Goal: Task Accomplishment & Management: Complete application form

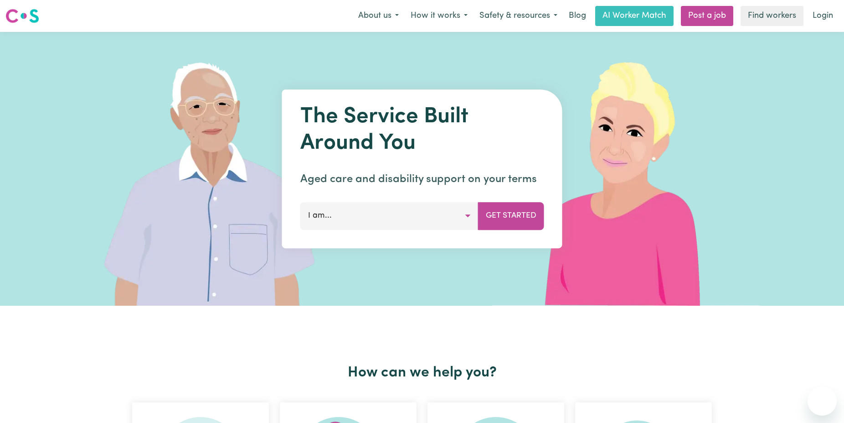
click at [408, 227] on button "I am..." at bounding box center [389, 215] width 178 height 27
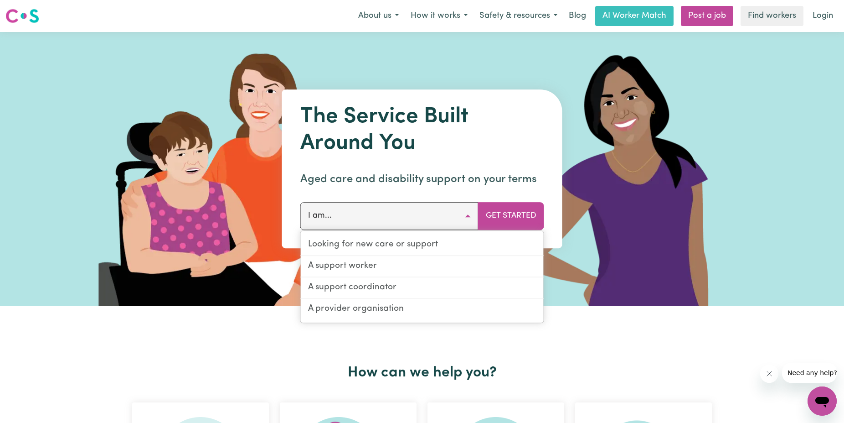
click at [602, 369] on h2 "How can we help you?" at bounding box center [422, 372] width 591 height 17
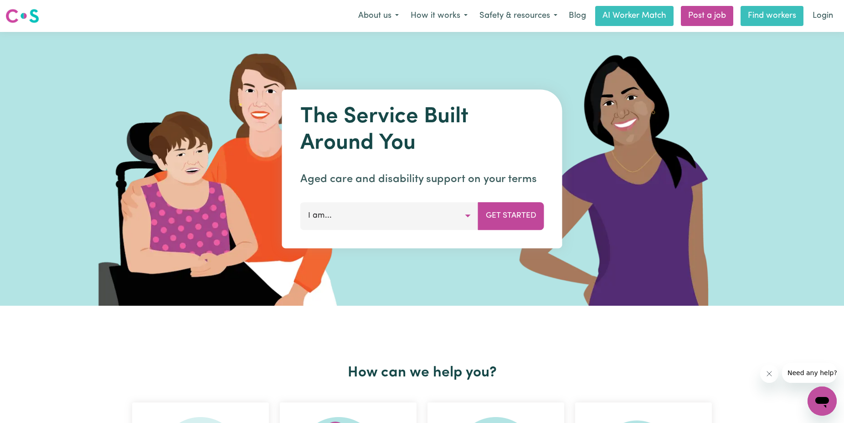
click at [764, 15] on link "Find workers" at bounding box center [772, 16] width 63 height 20
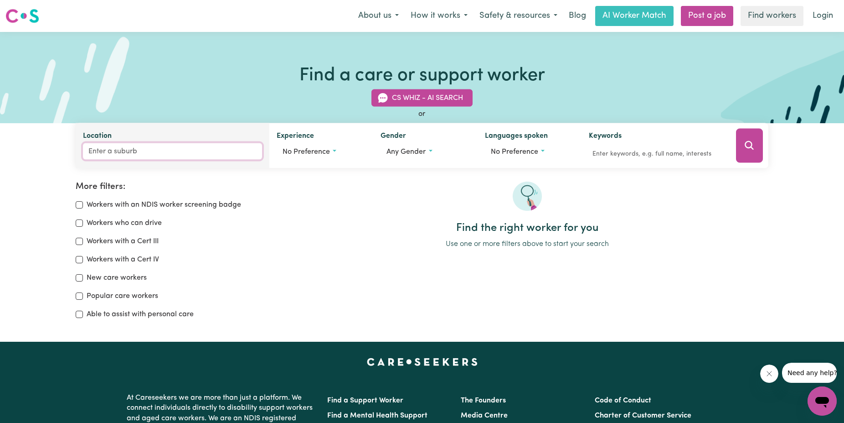
click at [208, 148] on input "Location" at bounding box center [172, 151] width 179 height 16
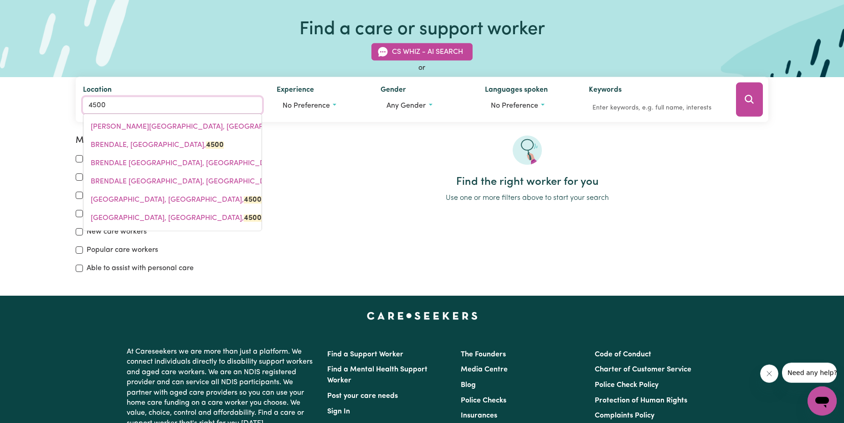
scroll to position [47, 0]
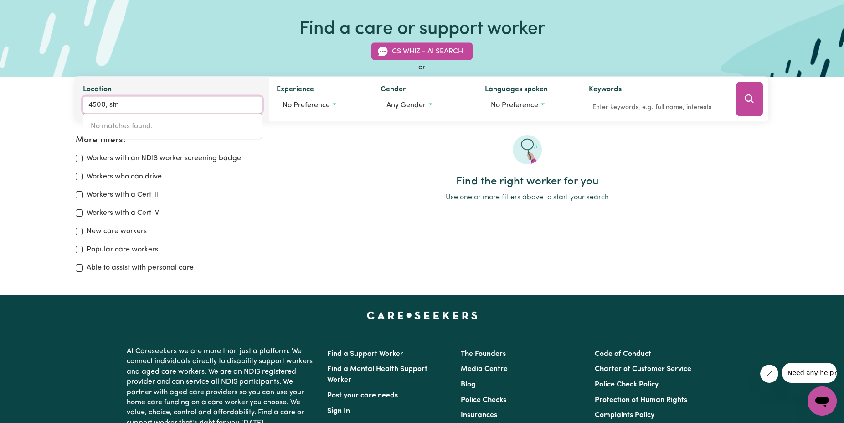
drag, startPoint x: 138, startPoint y: 104, endPoint x: 33, endPoint y: 113, distance: 105.2
click at [83, 113] on input "4500, str" at bounding box center [172, 105] width 179 height 16
type input "strathp"
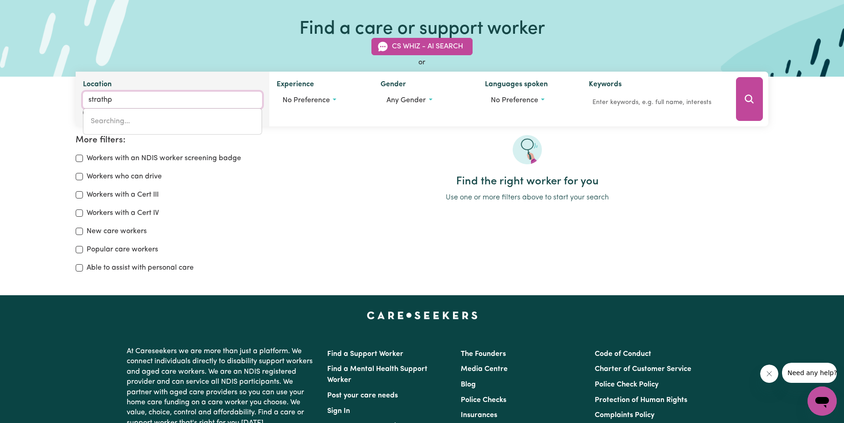
type input "strathpINE, [GEOGRAPHIC_DATA], 4500"
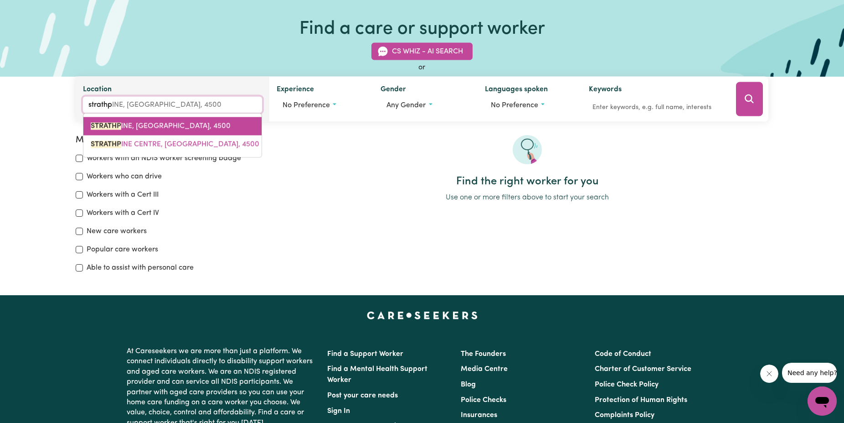
click at [174, 128] on span "STRATHP INE, [GEOGRAPHIC_DATA], 4500" at bounding box center [161, 126] width 140 height 7
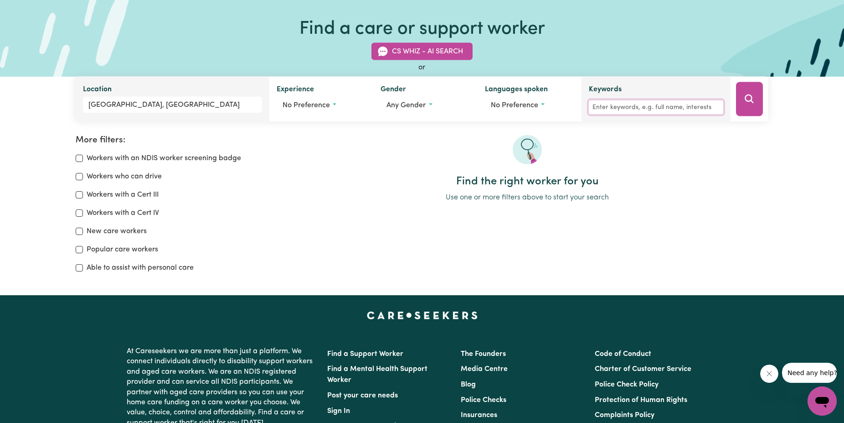
click at [603, 105] on input "Keywords" at bounding box center [656, 107] width 135 height 14
type input "lawn"
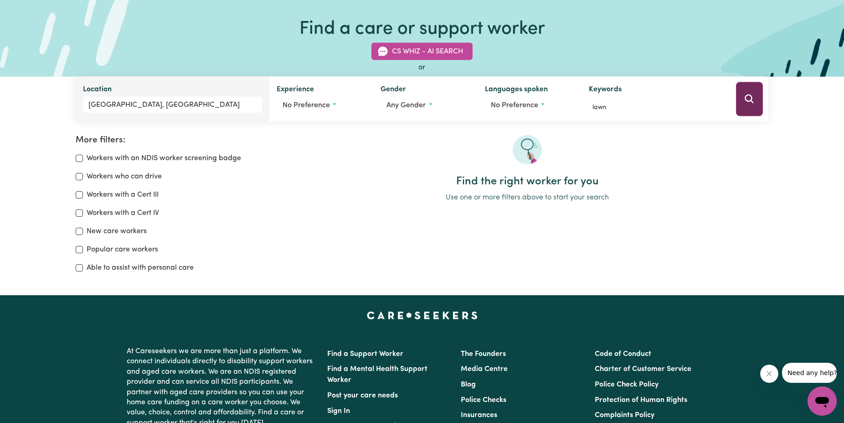
click at [755, 103] on icon "Search" at bounding box center [749, 98] width 11 height 11
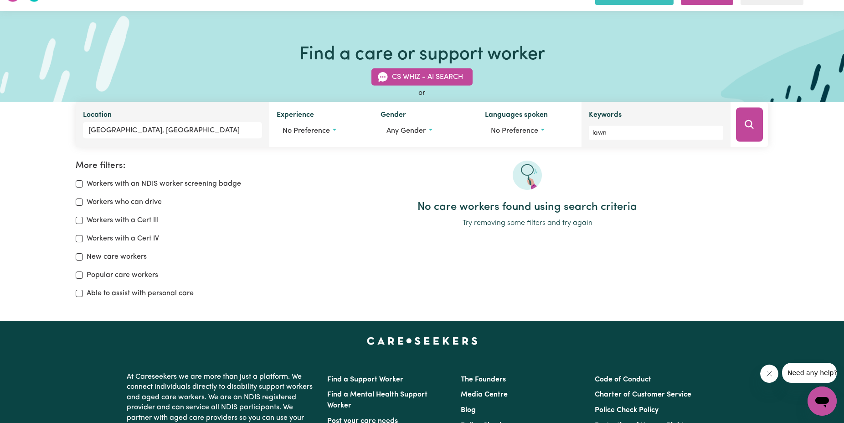
scroll to position [13, 0]
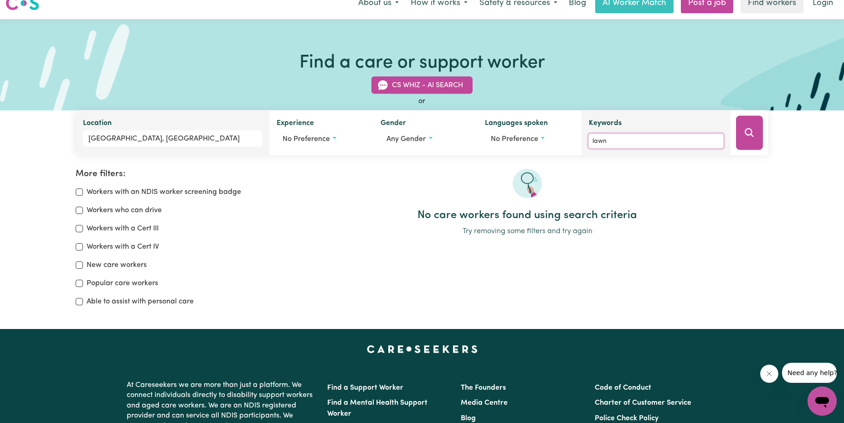
drag, startPoint x: 665, startPoint y: 146, endPoint x: 564, endPoint y: 142, distance: 101.3
click at [589, 142] on input "lawn" at bounding box center [656, 141] width 135 height 14
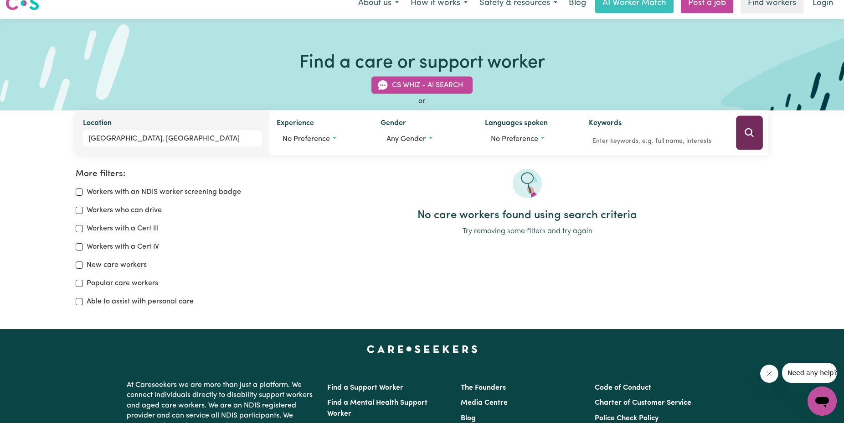
click at [744, 137] on button "Search" at bounding box center [749, 133] width 27 height 34
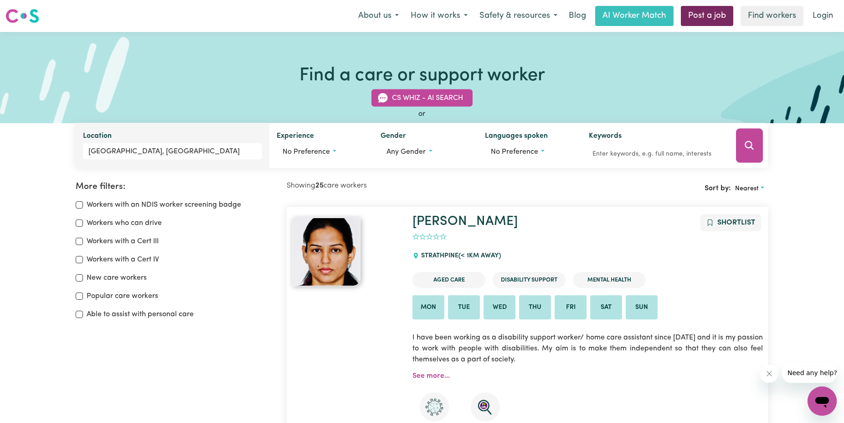
click at [706, 19] on link "Post a job" at bounding box center [707, 16] width 52 height 20
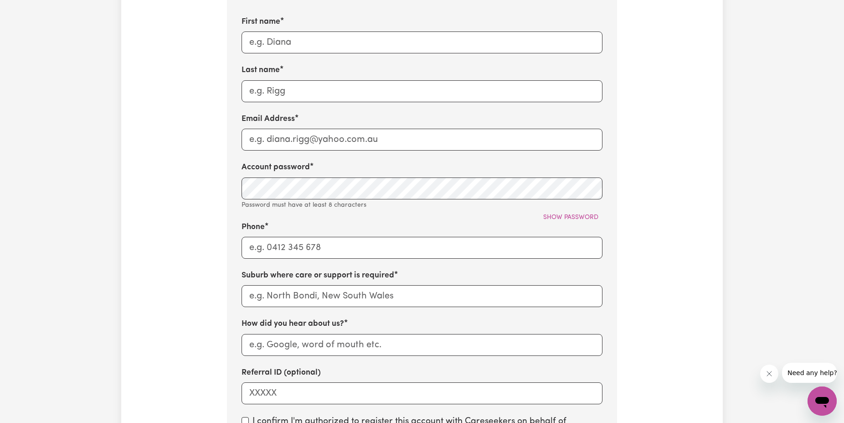
scroll to position [186, 0]
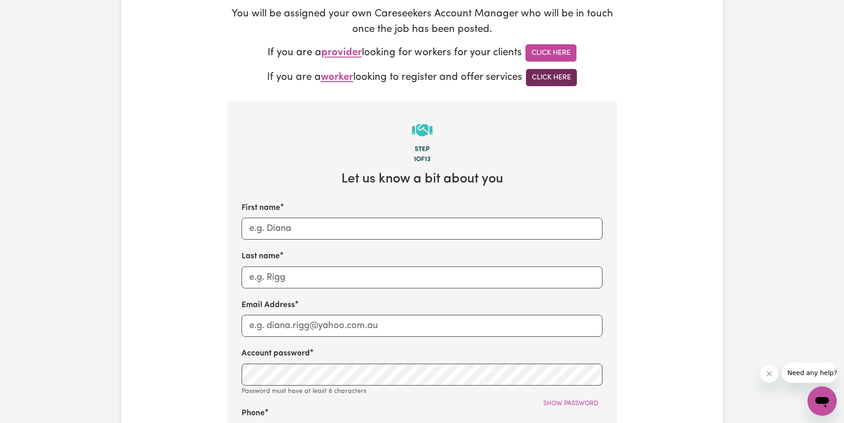
click at [568, 73] on link "Click Here" at bounding box center [551, 77] width 51 height 17
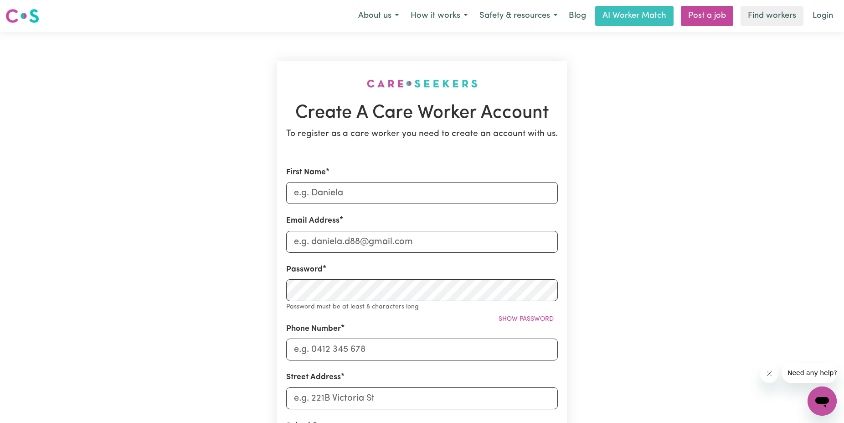
click at [409, 205] on form "First Name Email Address Password Password must be at least 8 characters long S…" at bounding box center [422, 408] width 272 height 484
click at [408, 194] on input "First Name" at bounding box center [422, 193] width 272 height 22
type input "Alex"
type input "F"
type input "alexanderfermor@gmail.com"
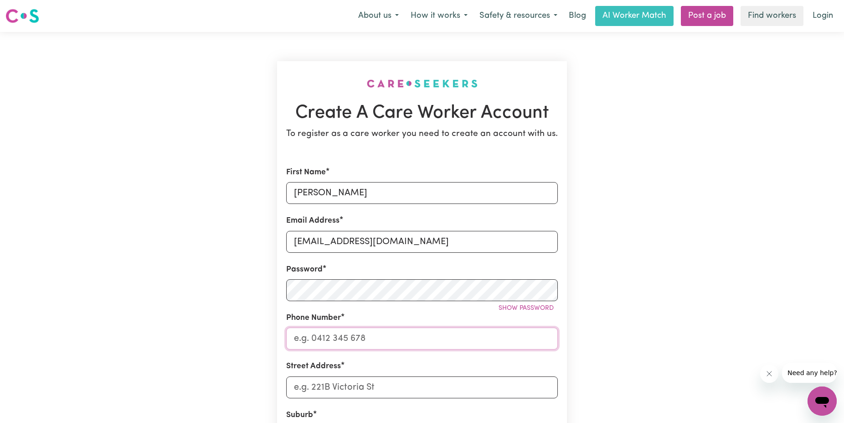
click at [387, 330] on input "Phone Number" at bounding box center [422, 338] width 272 height 22
type input "0466447154"
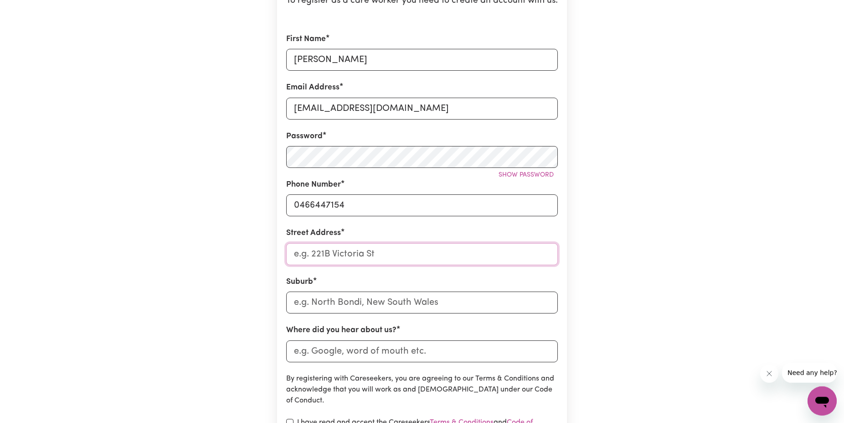
scroll to position [140, 0]
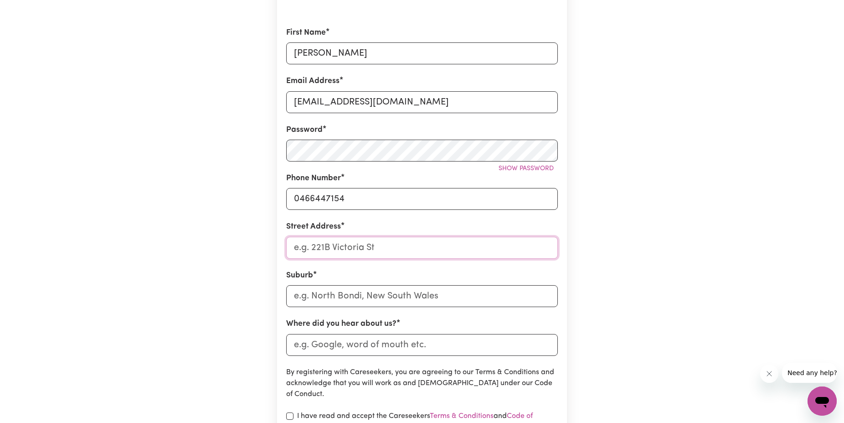
click at [359, 244] on input "Street Address" at bounding box center [422, 248] width 272 height 22
type input "10 Dubarda Drive,"
type input "Strathpi"
type input "StrathpiNE, Queensland, 4500"
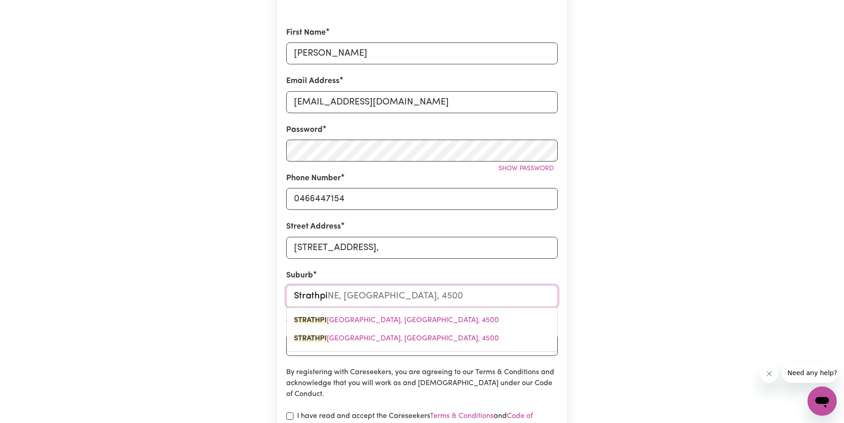
type input "Strathpin"
type input "StrathpinE, Queensland, 4500"
type input "Strathpine"
type input "Strathpine, Queensland, 4500"
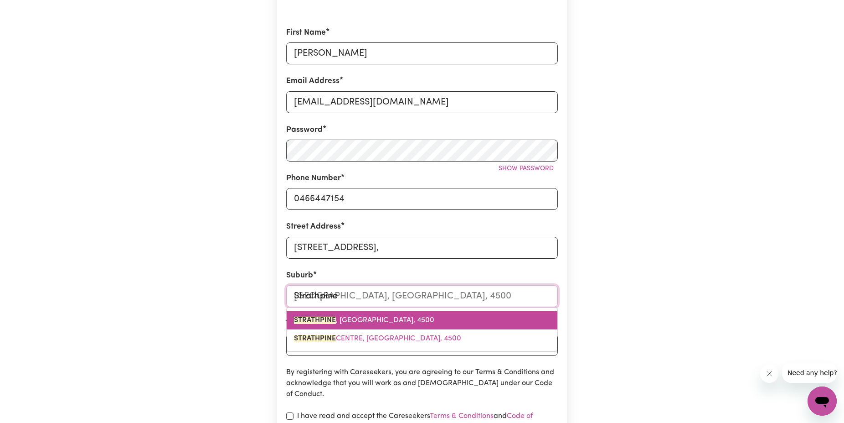
click at [367, 323] on span "STRATHPINE , Queensland, 4500" at bounding box center [364, 319] width 140 height 7
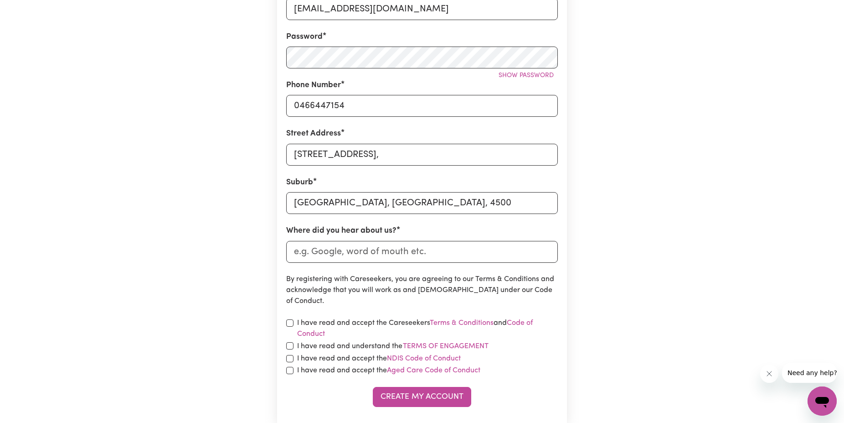
scroll to position [419, 0]
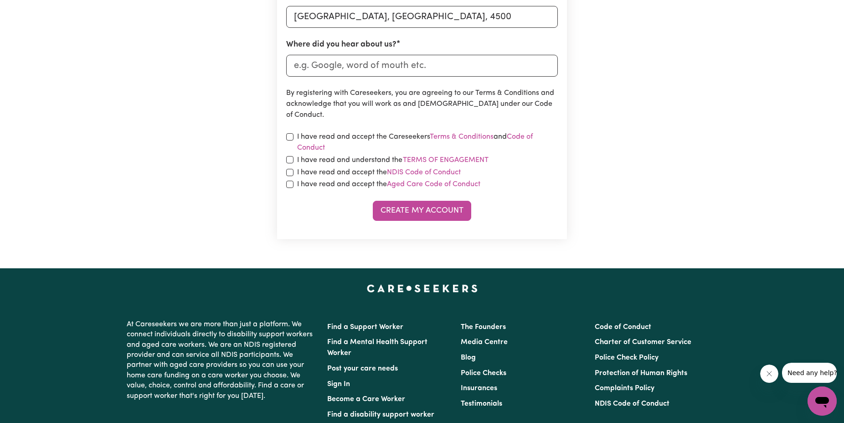
click at [291, 141] on div "I have read and accept the Careseekers Terms & Conditions and Code of Conduct" at bounding box center [422, 142] width 272 height 22
click at [288, 135] on input "checkbox" at bounding box center [289, 136] width 7 height 7
checkbox input "true"
click at [290, 156] on input "checkbox" at bounding box center [289, 159] width 7 height 7
checkbox input "true"
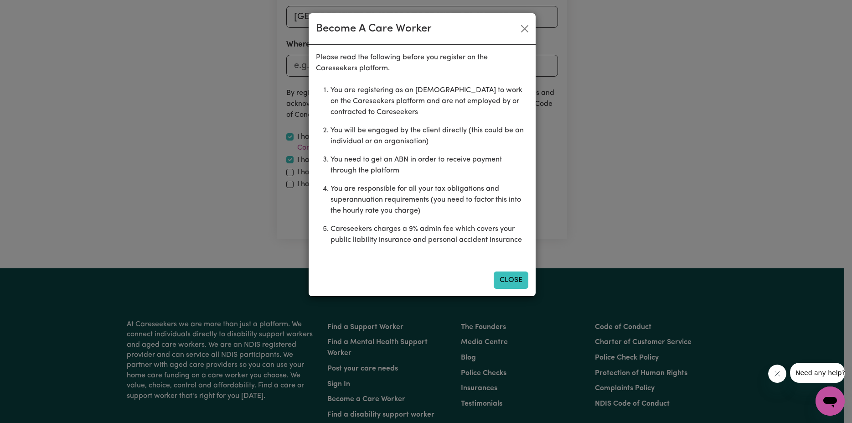
click at [514, 278] on button "Close" at bounding box center [511, 279] width 35 height 17
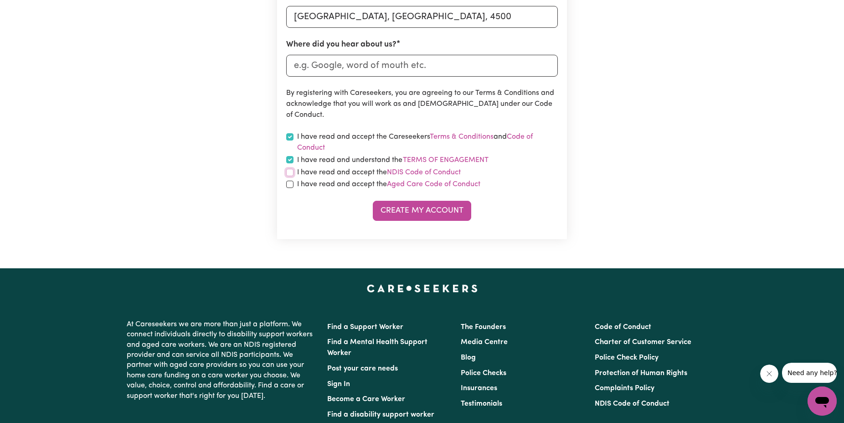
click at [289, 175] on input "checkbox" at bounding box center [289, 172] width 7 height 7
checkbox input "true"
click at [291, 188] on input "checkbox" at bounding box center [289, 184] width 7 height 7
checkbox input "true"
click at [441, 207] on button "Create My Account" at bounding box center [422, 211] width 98 height 20
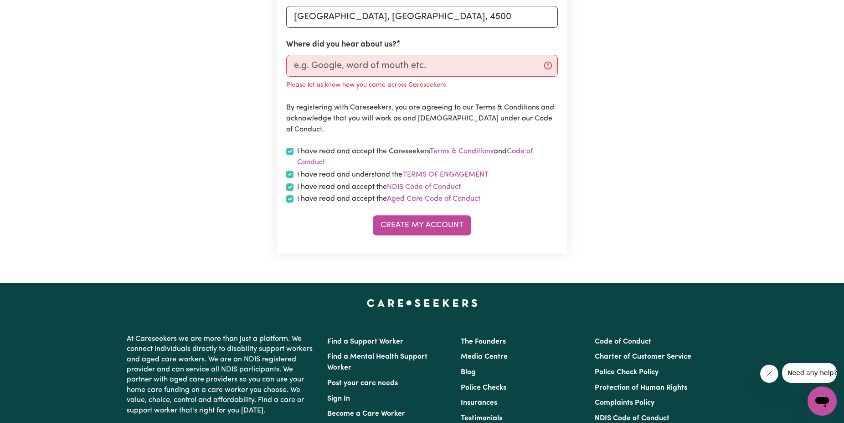
scroll to position [372, 0]
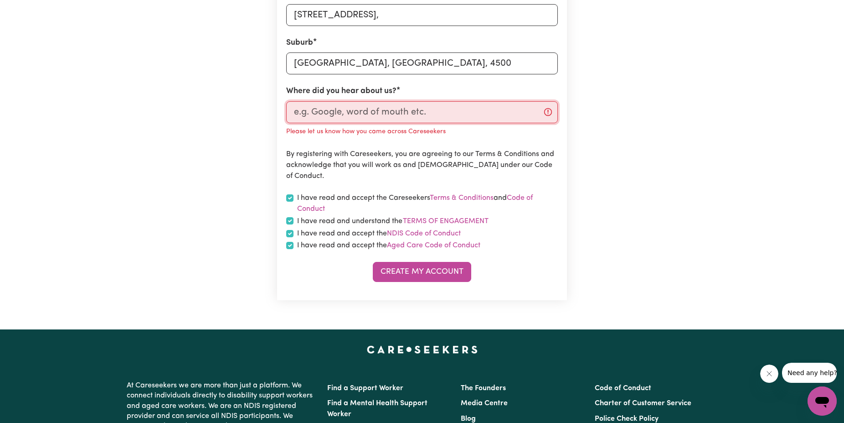
click at [406, 104] on input "Where did you hear about us?" at bounding box center [422, 112] width 272 height 22
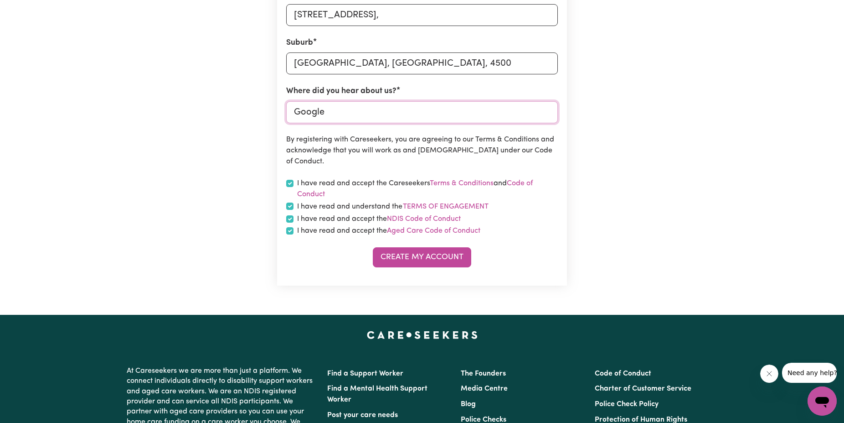
type input "Google"
click at [432, 245] on form "First Name Alex Email Address alexanderfermor@gmail.com Password Show password …" at bounding box center [422, 30] width 272 height 473
click at [426, 254] on button "Create My Account" at bounding box center [422, 257] width 98 height 20
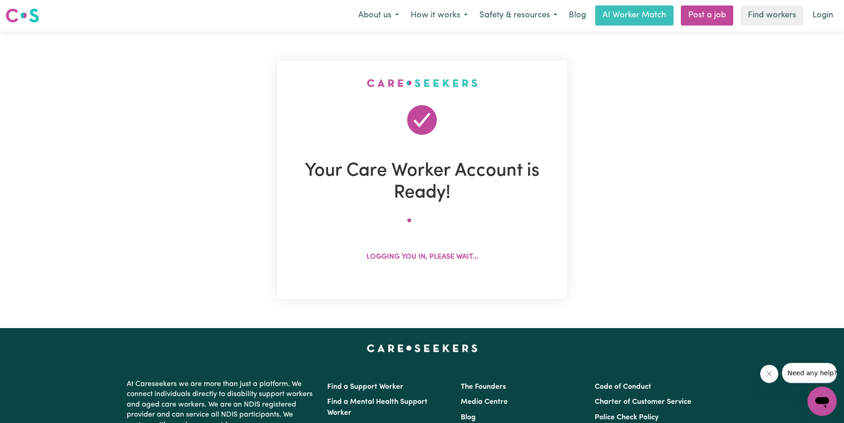
scroll to position [0, 0]
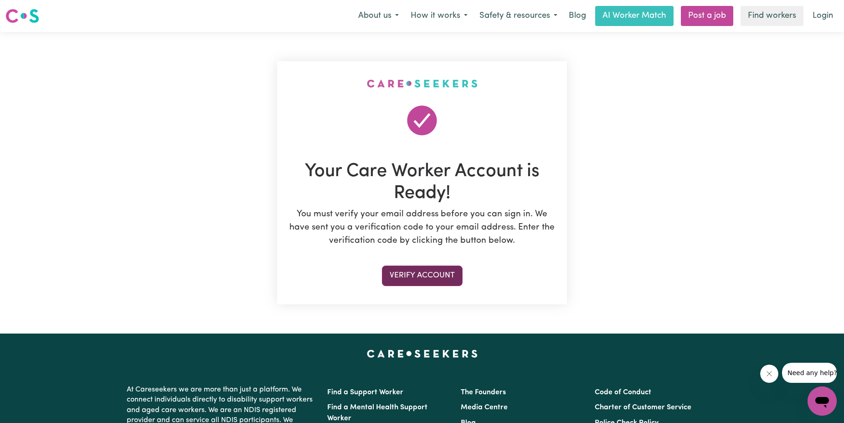
click at [438, 275] on button "Verify Account" at bounding box center [422, 275] width 81 height 20
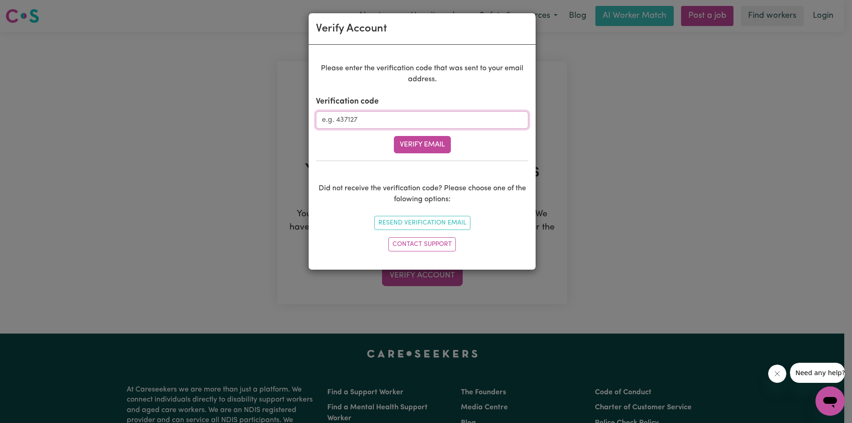
click at [420, 123] on input "Verification code" at bounding box center [422, 119] width 212 height 17
click at [379, 123] on input "Verification code" at bounding box center [422, 119] width 212 height 17
paste input "273785"
type input "273785"
click at [415, 142] on button "Verify Email" at bounding box center [422, 144] width 57 height 17
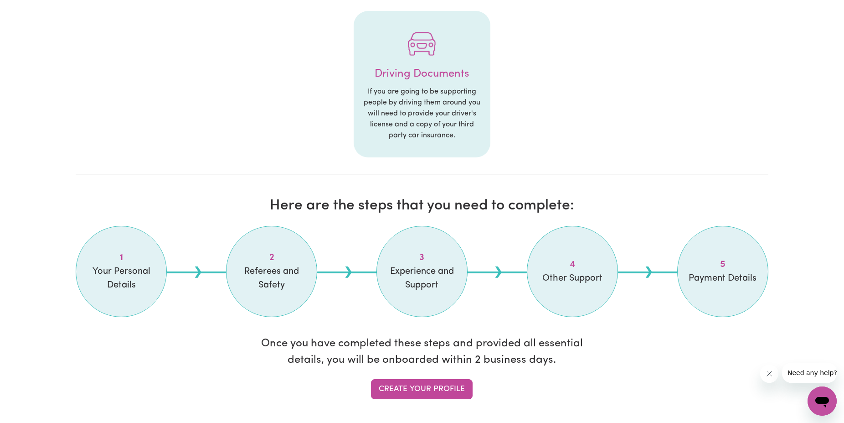
scroll to position [791, 0]
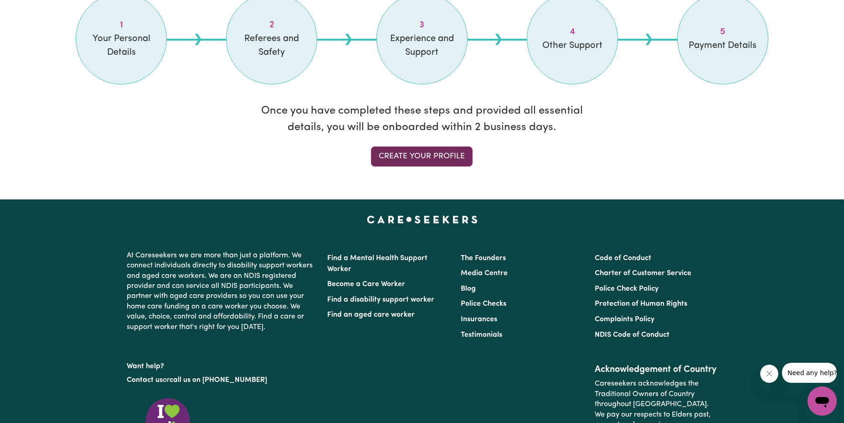
click at [419, 156] on link "Create your profile" at bounding box center [422, 156] width 102 height 20
select select "Studying a healthcare related degree or qualification"
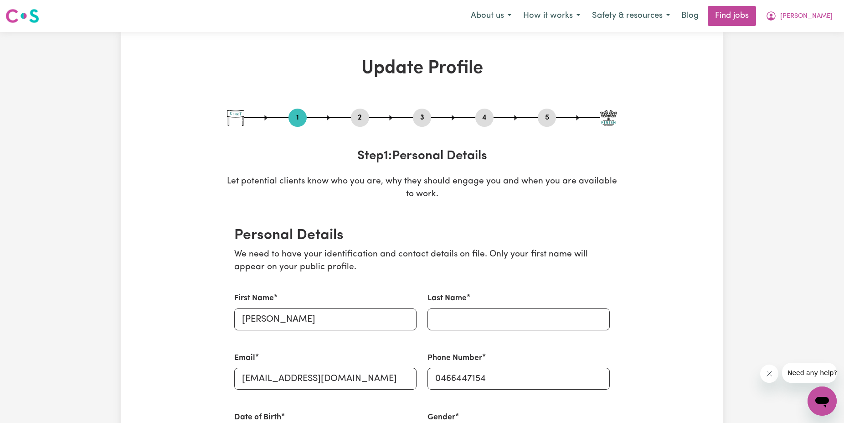
scroll to position [233, 0]
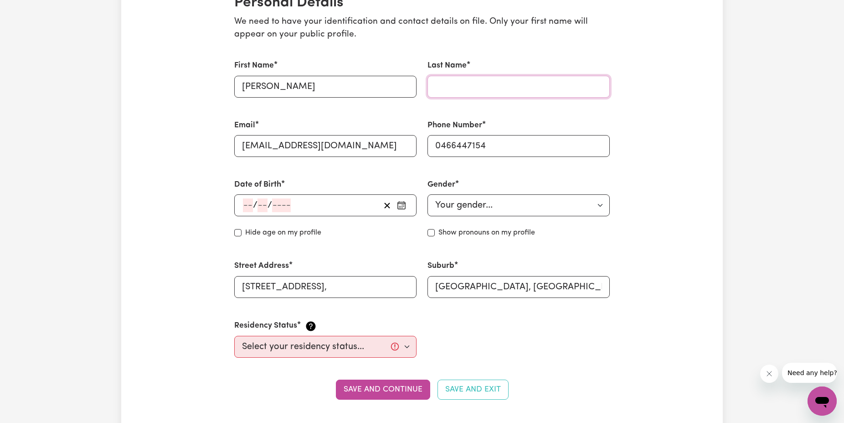
click at [463, 86] on input "Last Name" at bounding box center [519, 87] width 182 height 22
type input "Fermor"
click at [250, 205] on input "number" at bounding box center [248, 205] width 10 height 14
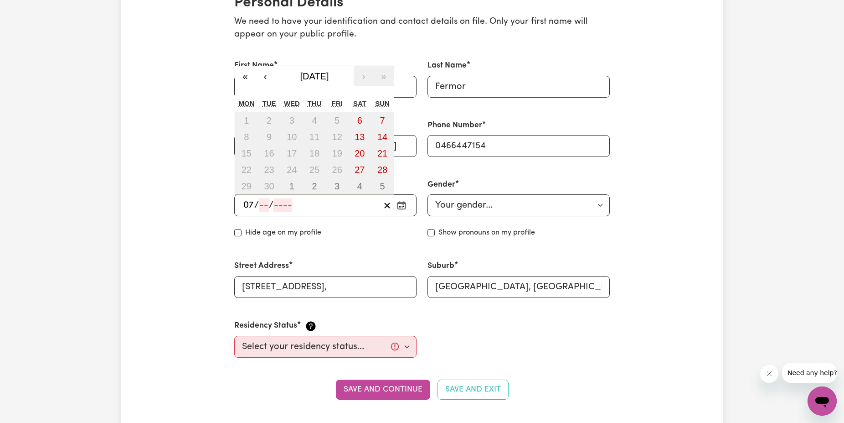
type input "07"
type input "04"
drag, startPoint x: 280, startPoint y: 204, endPoint x: 274, endPoint y: 204, distance: 5.9
click at [274, 204] on div "07 / / 04" at bounding box center [311, 205] width 138 height 14
click at [283, 205] on input "04" at bounding box center [280, 205] width 12 height 14
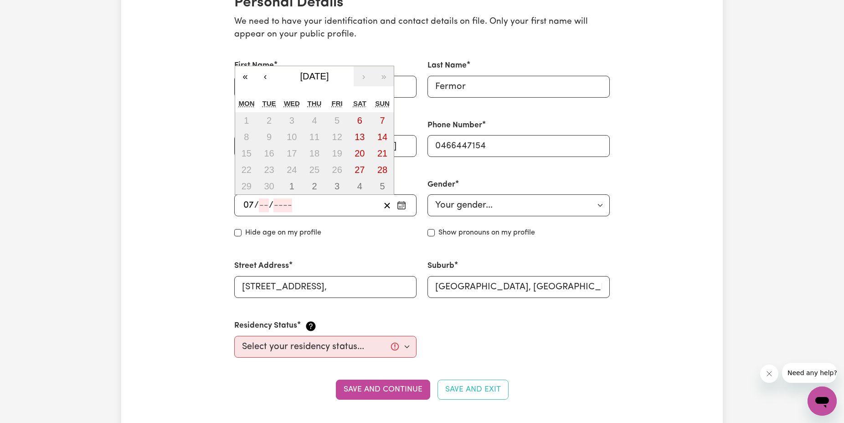
click at [261, 207] on input "number" at bounding box center [264, 205] width 10 height 14
type input "04"
click at [280, 208] on input "number" at bounding box center [284, 205] width 19 height 14
type input "199"
type input "1996-04-07"
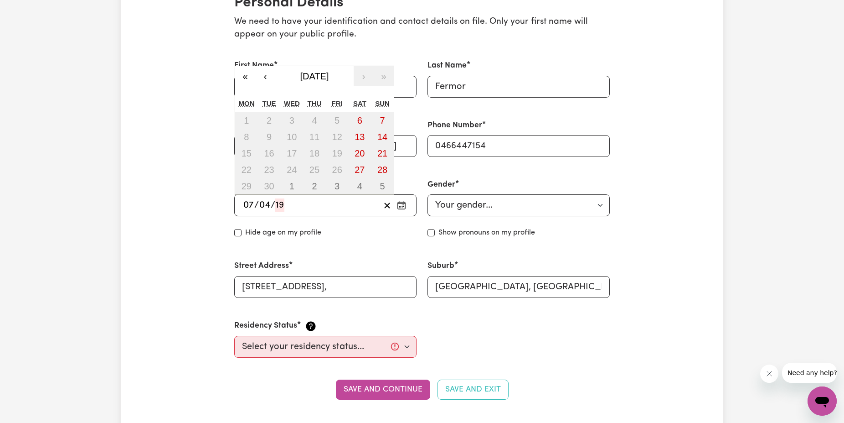
type input "7"
type input "4"
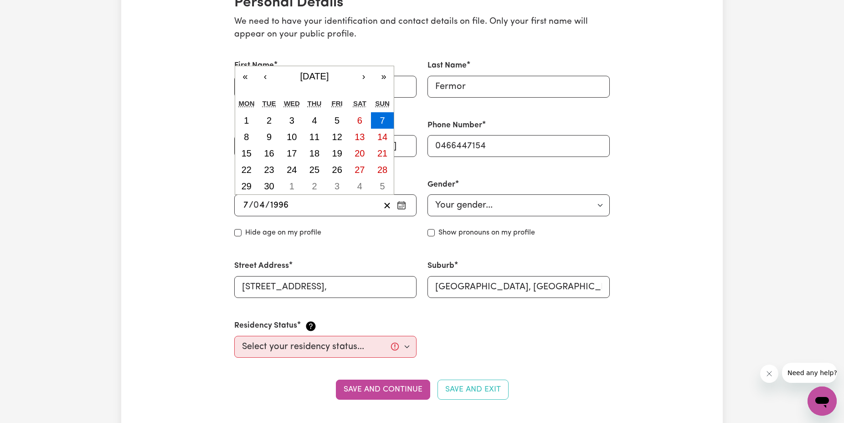
type input "1996"
click at [428, 194] on select "Your gender... Female Male Non-binary Other Prefer not to say" at bounding box center [519, 205] width 182 height 22
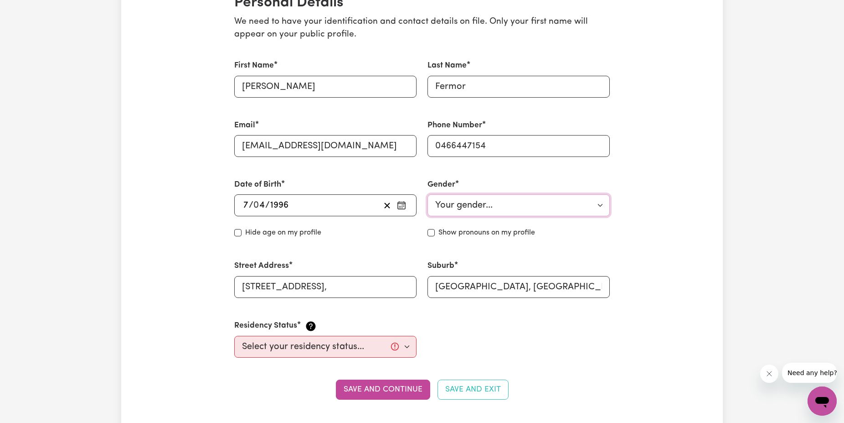
select select "male"
click option "Male" at bounding box center [0, 0] width 0 height 0
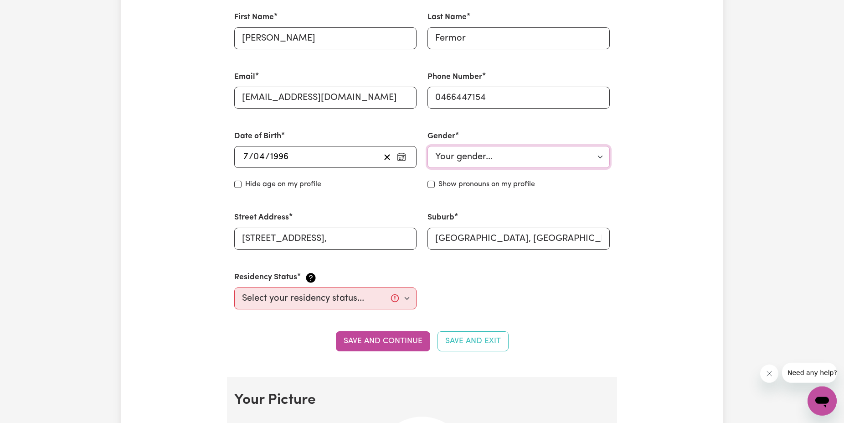
scroll to position [326, 0]
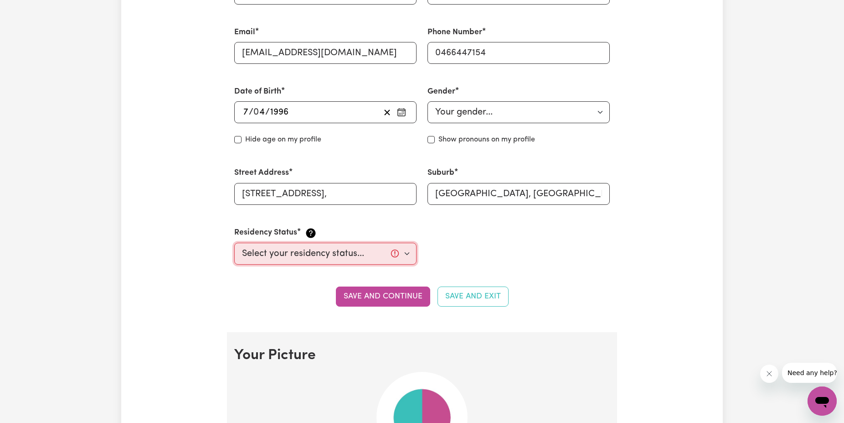
click at [234, 243] on select "Select your residency status... Australian citizen Australian PR Temporary Work…" at bounding box center [325, 254] width 182 height 22
select select "Australian Citizen"
click option "Australian citizen" at bounding box center [0, 0] width 0 height 0
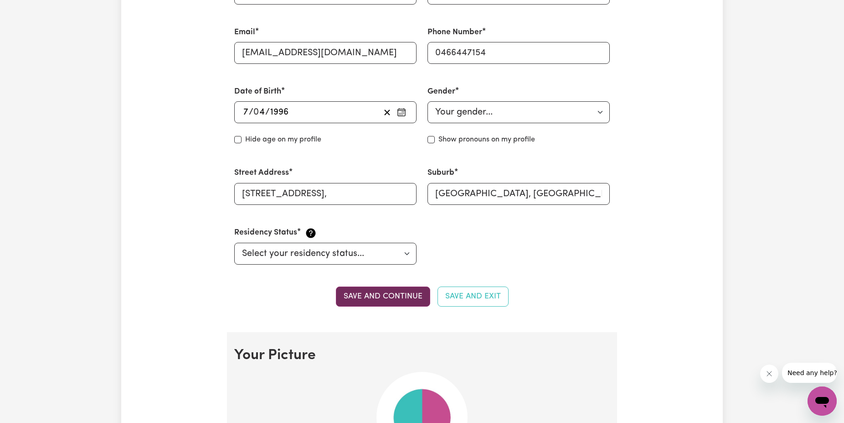
click at [385, 291] on button "Save and continue" at bounding box center [383, 296] width 94 height 20
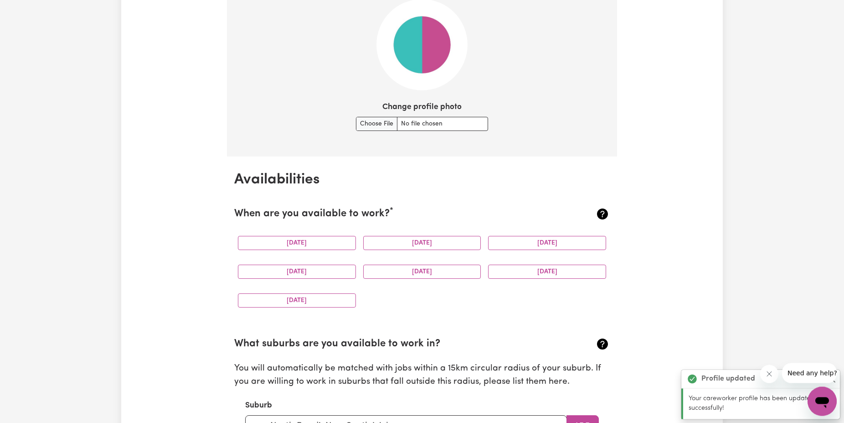
scroll to position [721, 0]
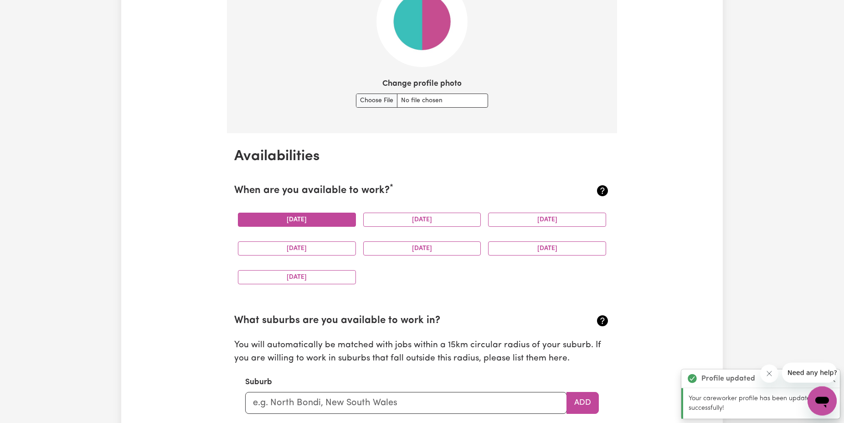
click at [300, 216] on button "Monday" at bounding box center [297, 219] width 118 height 14
drag, startPoint x: 429, startPoint y: 213, endPoint x: 502, endPoint y: 214, distance: 72.5
click at [431, 213] on button "Tuesday" at bounding box center [422, 219] width 118 height 14
click at [514, 214] on button "Wednesday" at bounding box center [547, 219] width 118 height 14
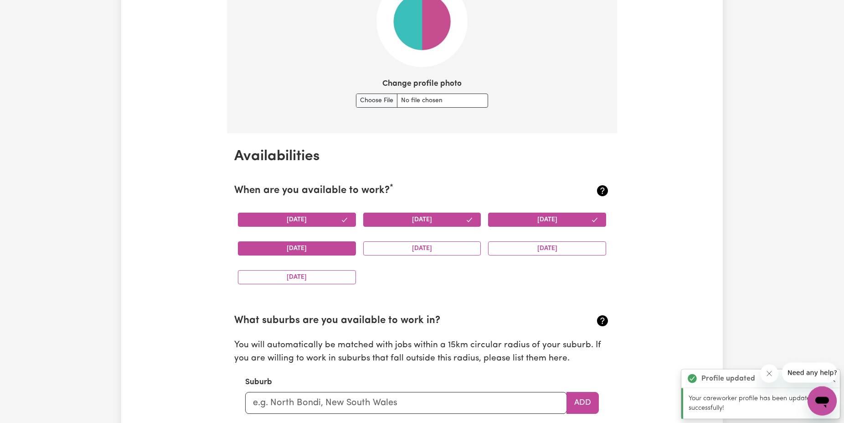
click at [289, 255] on button "Thursday" at bounding box center [297, 248] width 118 height 14
click at [419, 251] on button "Friday" at bounding box center [422, 248] width 118 height 14
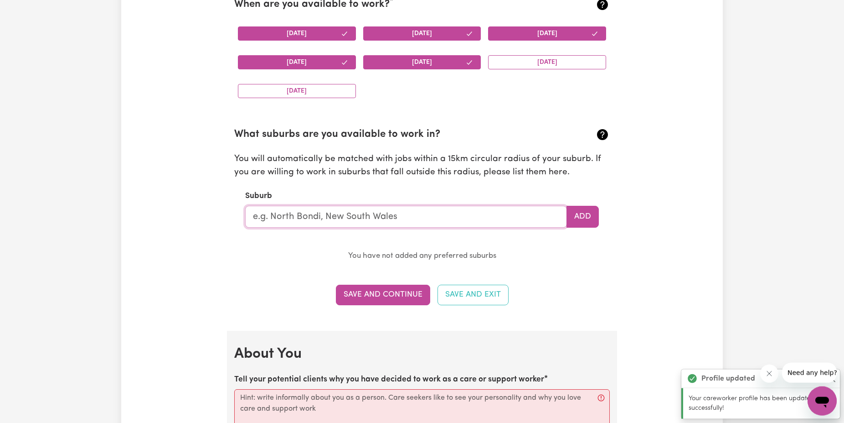
click at [352, 208] on input "text" at bounding box center [406, 217] width 322 height 22
type input "str"
type input "strADBROKE, Victoria, 3851"
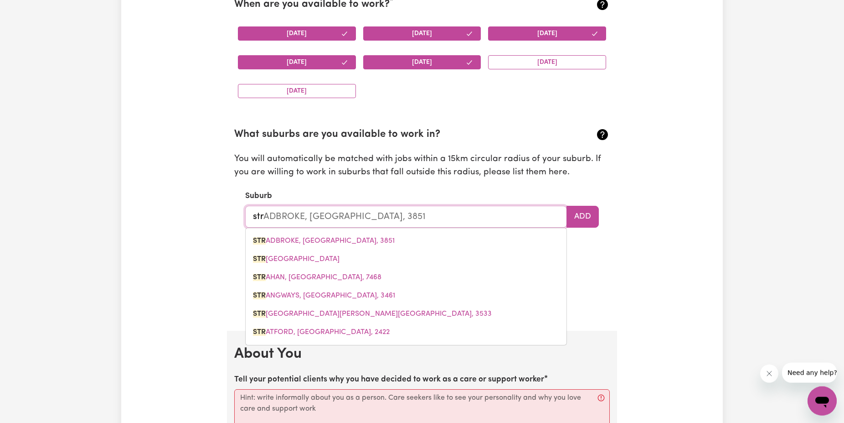
type input "st"
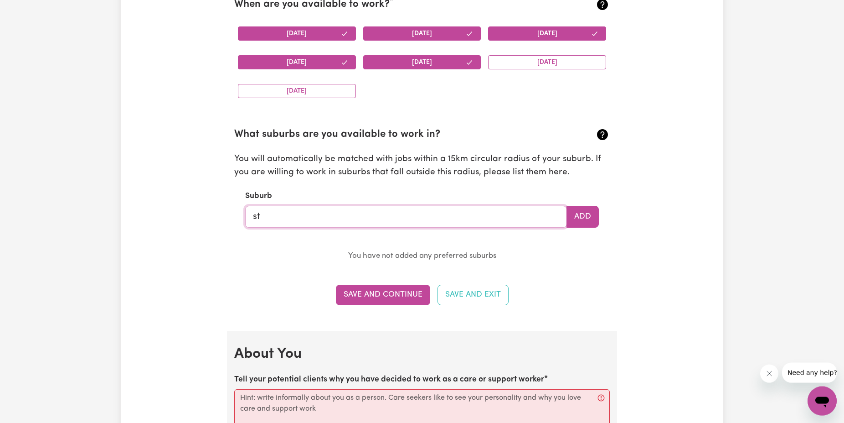
type input "str"
type input "strADBROKE, Victoria, 3851"
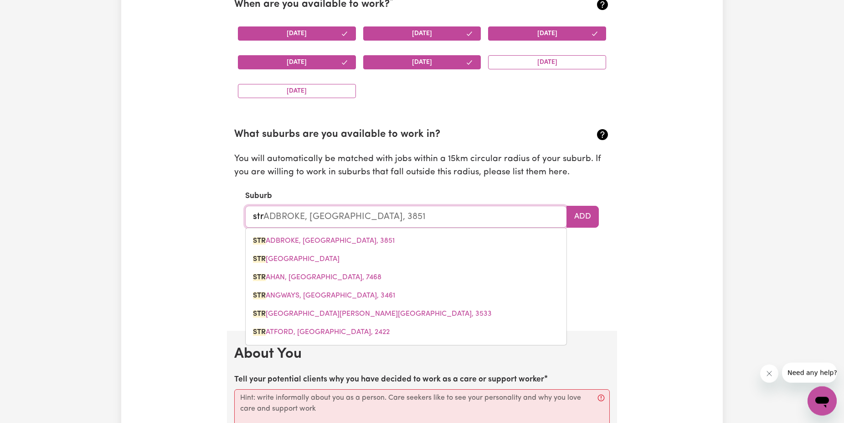
type input "stra"
type input "straDBROKE, Victoria, 3851"
type input "strat"
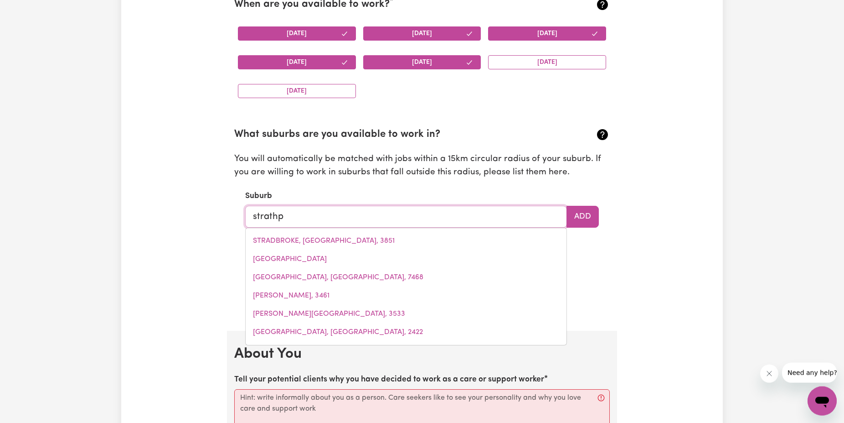
type input "strathpi"
type input "strathpiNE, Queensland, 4500"
type input "strathpin"
type input "strathpinE, Queensland, 4500"
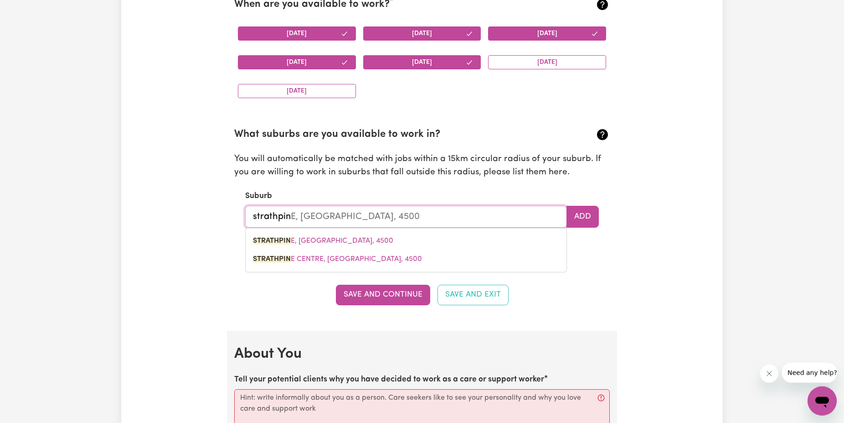
type input "strathpine"
type input "strathpine, Queensland, 4500"
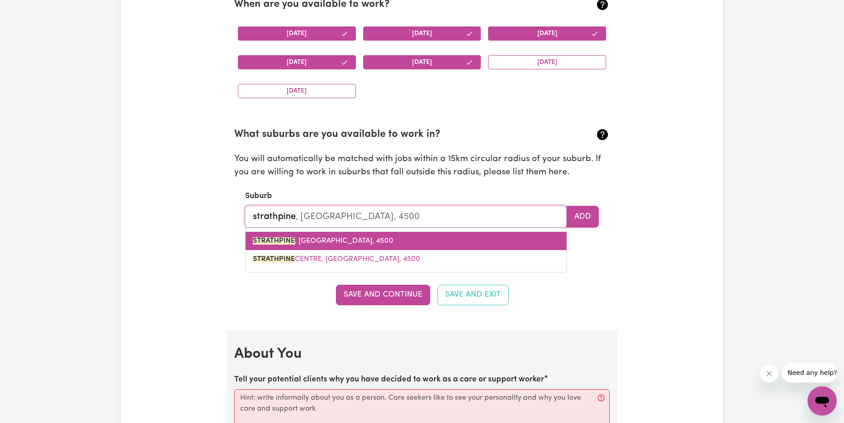
click at [352, 245] on link "STRATHPINE , Queensland, 4500" at bounding box center [406, 241] width 321 height 18
type input "[GEOGRAPHIC_DATA], [GEOGRAPHIC_DATA], 4500"
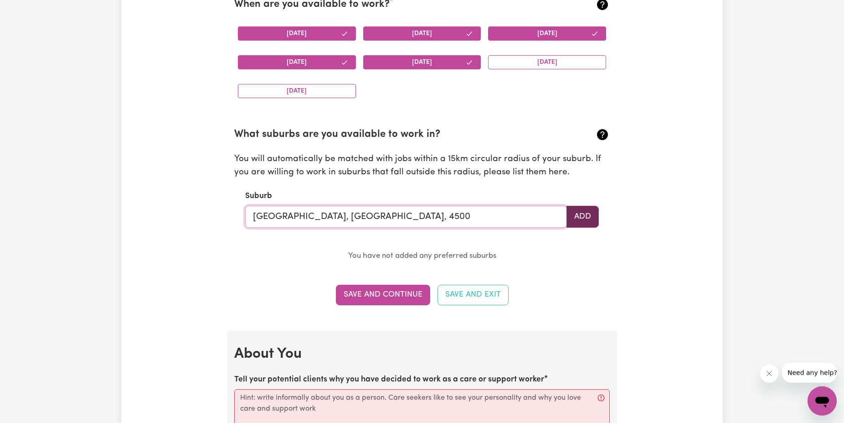
type input "[GEOGRAPHIC_DATA], [GEOGRAPHIC_DATA], 4500"
click at [577, 220] on button "Add" at bounding box center [583, 217] width 32 height 22
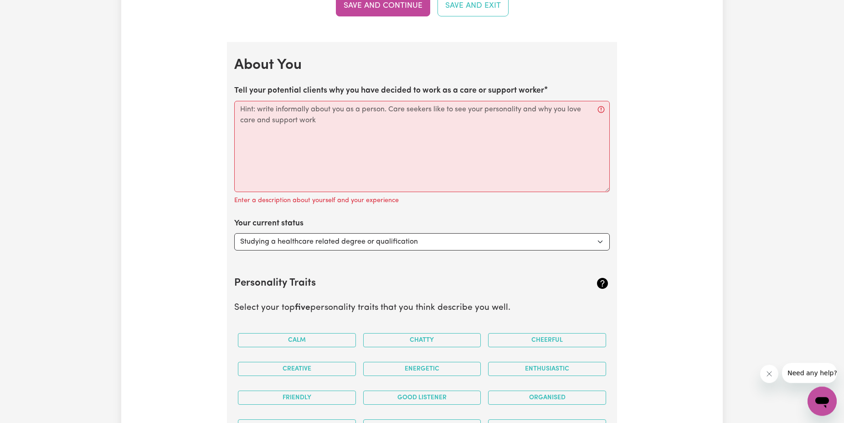
scroll to position [1233, 0]
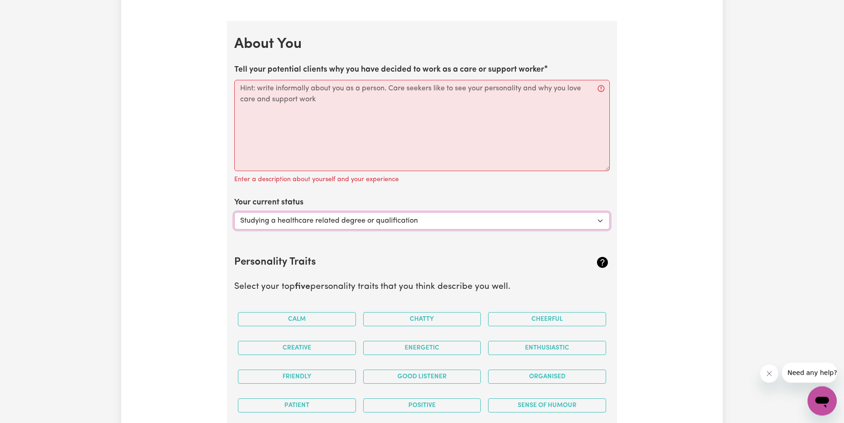
click at [234, 212] on select "Select... Studying a healthcare related degree or qualification Studying a non-…" at bounding box center [422, 220] width 376 height 17
click option "Looking for work - I just graduated" at bounding box center [0, 0] width 0 height 0
click at [234, 212] on select "Select... Studying a healthcare related degree or qualification Studying a non-…" at bounding box center [422, 220] width 376 height 17
select select "Looking for extra work to fill my week and/or weekends"
click option "Looking for extra work to fill my week and/or weekends" at bounding box center [0, 0] width 0 height 0
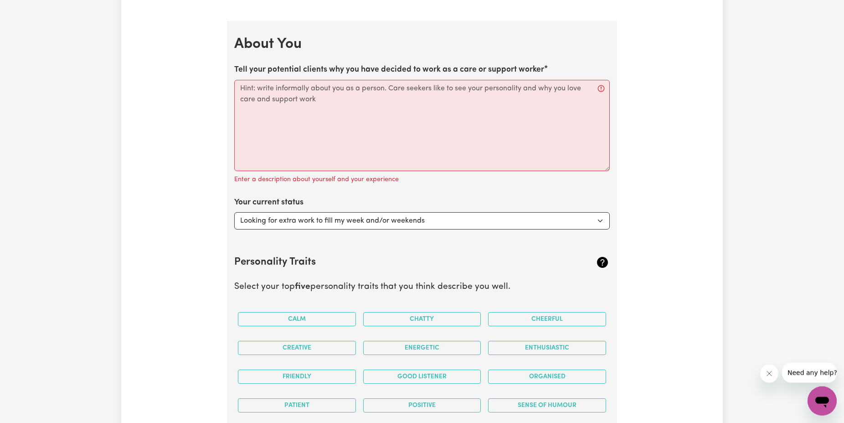
click at [234, 212] on select "Select... Studying a healthcare related degree or qualification Studying a non-…" at bounding box center [422, 220] width 376 height 17
click option "Looking for extra work to fill my week and/or weekends" at bounding box center [0, 0] width 0 height 0
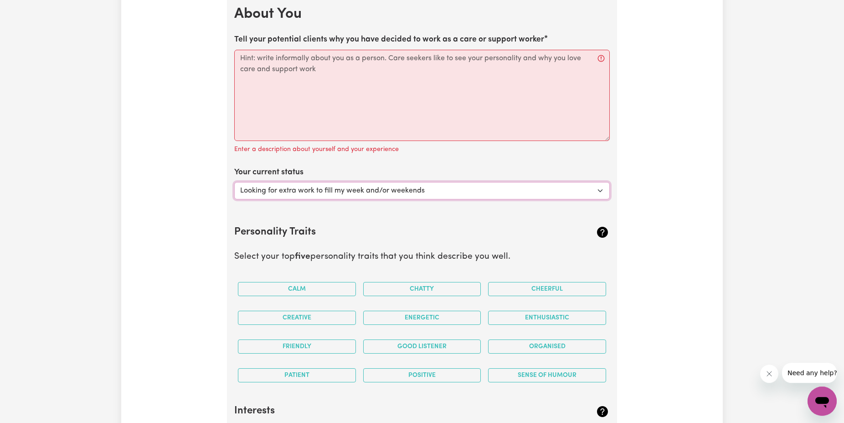
scroll to position [1186, 0]
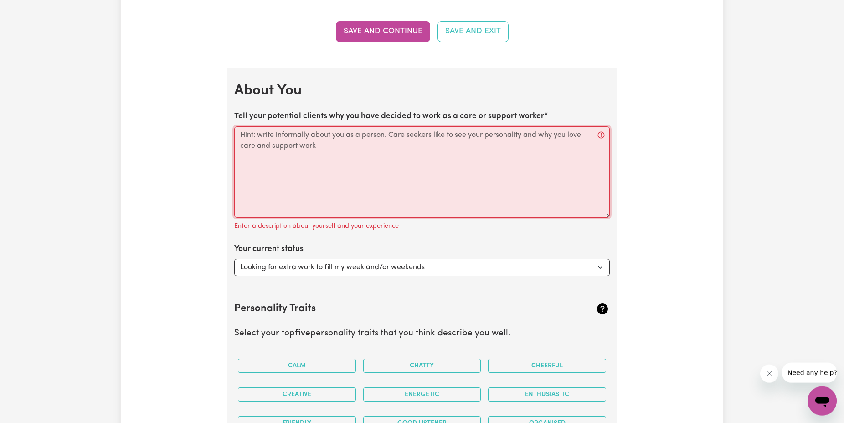
click at [326, 150] on textarea "Tell your potential clients why you have decided to work as a care or support w…" at bounding box center [422, 171] width 376 height 91
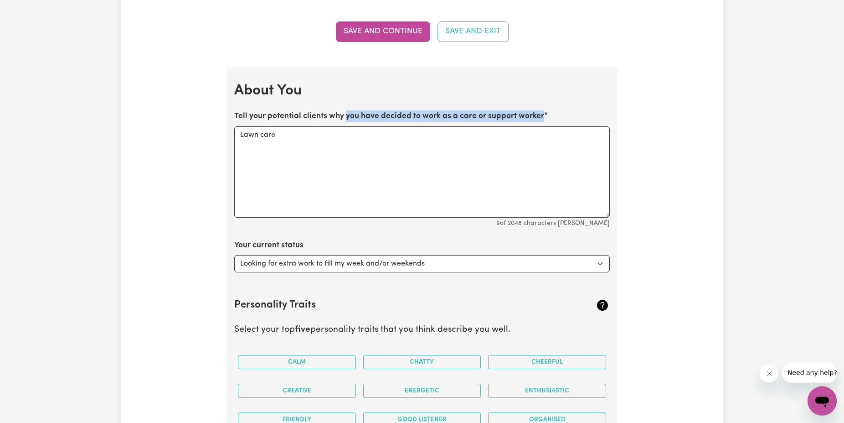
drag, startPoint x: 339, startPoint y: 116, endPoint x: 128, endPoint y: 145, distance: 213.1
click at [128, 145] on div "Update Profile 1 2 3 4 5 Step 1 : Personal Details Let potential clients know w…" at bounding box center [422, 65] width 602 height 2388
drag, startPoint x: 323, startPoint y: 143, endPoint x: 119, endPoint y: 145, distance: 204.3
click at [234, 145] on textarea "Lawn care" at bounding box center [422, 171] width 376 height 91
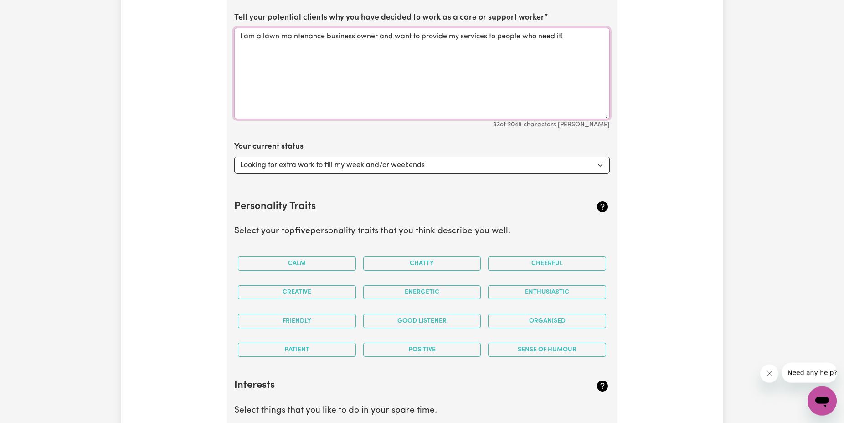
scroll to position [1373, 0]
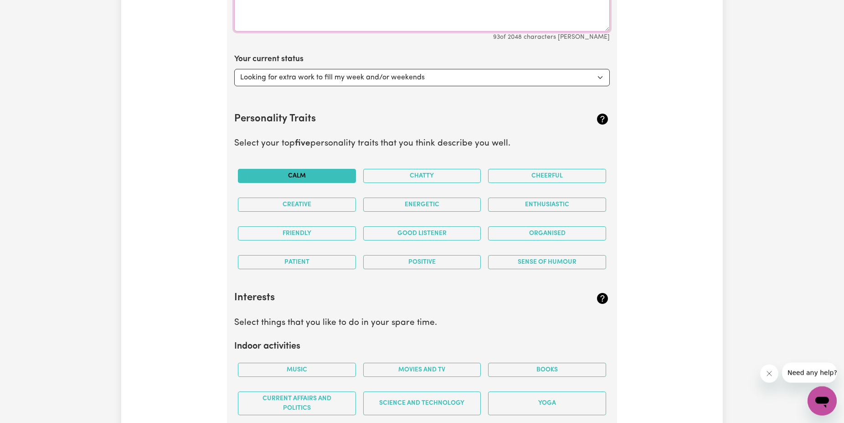
type textarea "I am a lawn maintenance business owner and want to provide my services to peopl…"
click at [319, 177] on button "Calm" at bounding box center [297, 176] width 118 height 14
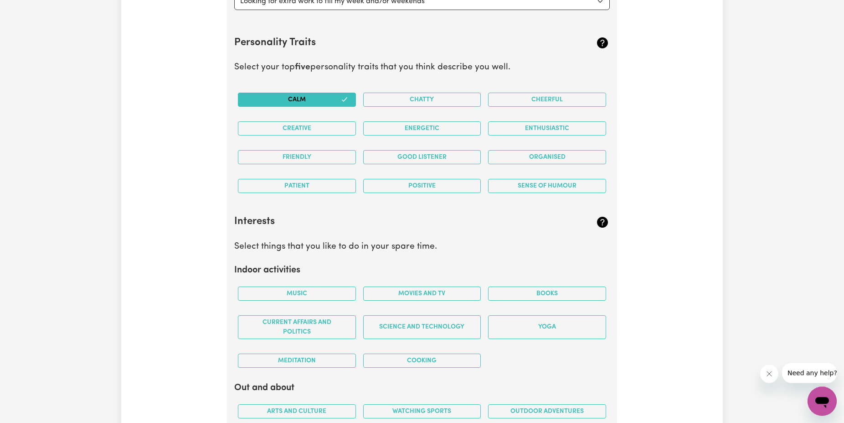
scroll to position [1466, 0]
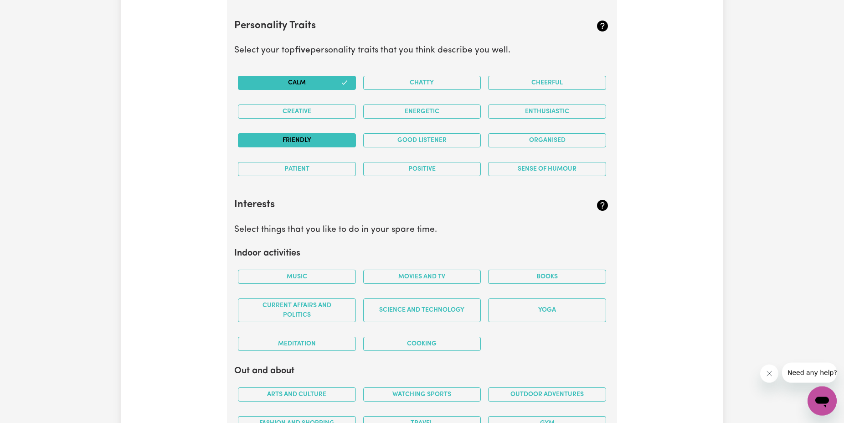
click at [307, 138] on button "Friendly" at bounding box center [297, 140] width 118 height 14
click at [454, 138] on button "Good Listener" at bounding box center [422, 140] width 118 height 14
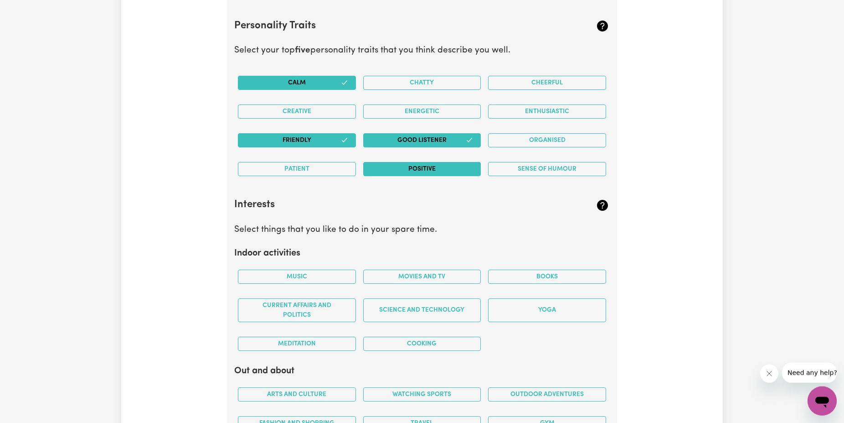
click at [459, 174] on button "Positive" at bounding box center [422, 169] width 118 height 14
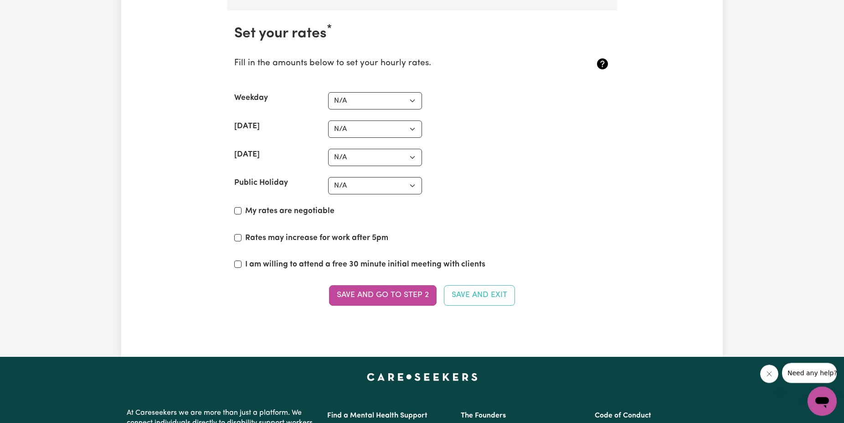
scroll to position [2117, 0]
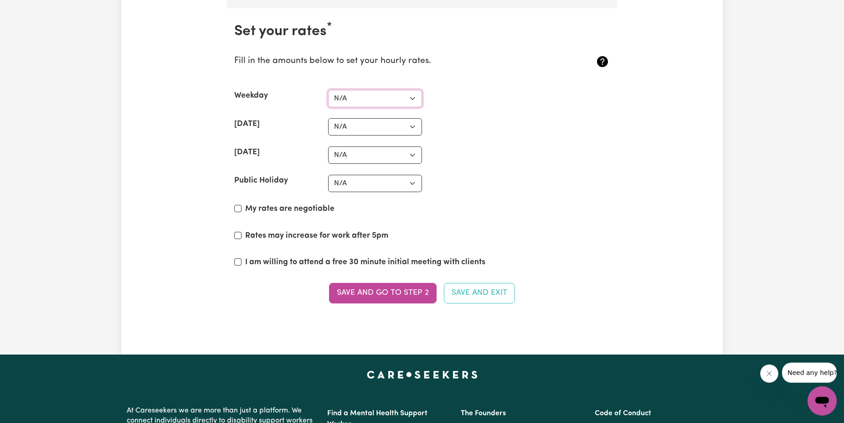
click at [328, 90] on select "N/A $37 $38 $39 $40 $41 $42 $43 $44 $45 $46 $47 $48 $49 $50 $51 $52 $53 $54 $55…" at bounding box center [375, 98] width 94 height 17
click at [364, 104] on select "N/A $37 $38 $39 $40 $41 $42 $43 $44 $45 $46 $47 $48 $49 $50 $51 $52 $53 $54 $55…" at bounding box center [375, 98] width 94 height 17
click at [328, 90] on select "N/A $37 $38 $39 $40 $41 $42 $43 $44 $45 $46 $47 $48 $49 $50 $51 $52 $53 $54 $55…" at bounding box center [375, 98] width 94 height 17
select select "50"
click option "$50" at bounding box center [0, 0] width 0 height 0
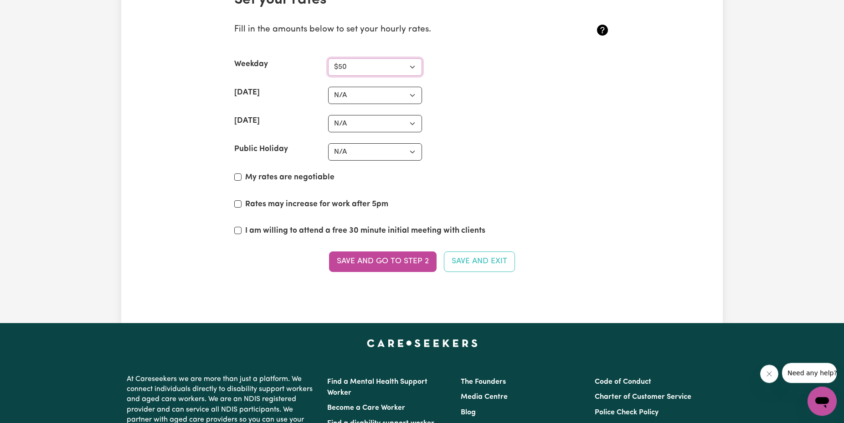
scroll to position [2163, 0]
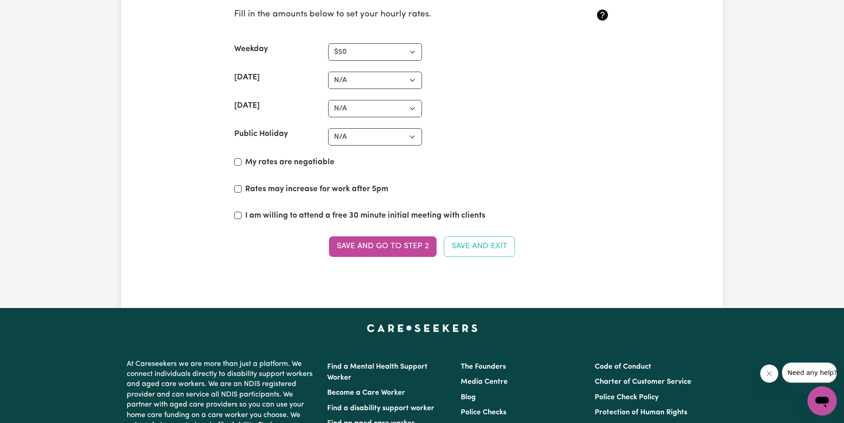
click at [285, 163] on label "My rates are negotiable" at bounding box center [289, 162] width 89 height 12
click at [242, 163] on input "My rates are negotiable" at bounding box center [237, 161] width 7 height 7
checkbox input "true"
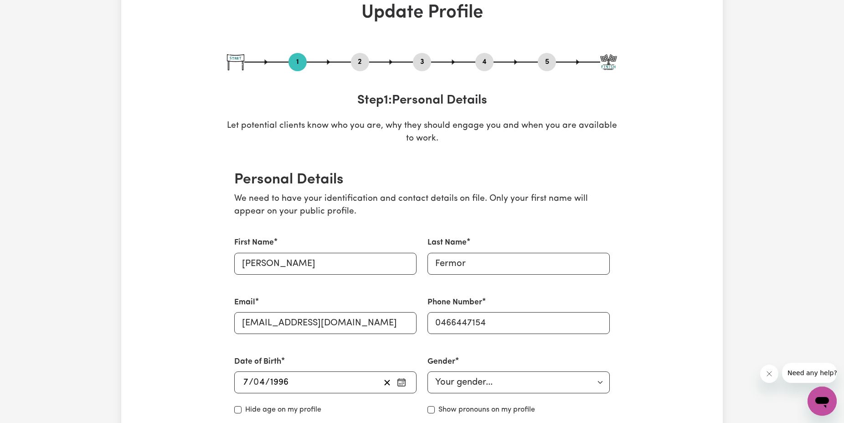
scroll to position [0, 0]
